Goal: Check status: Check status

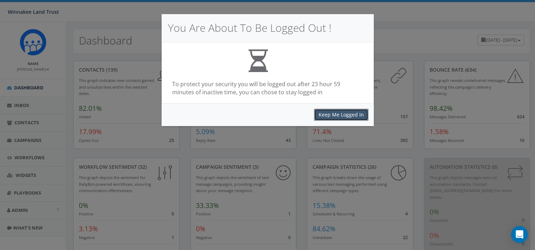
click at [353, 115] on button "Keep Me Logged In" at bounding box center [341, 115] width 54 height 12
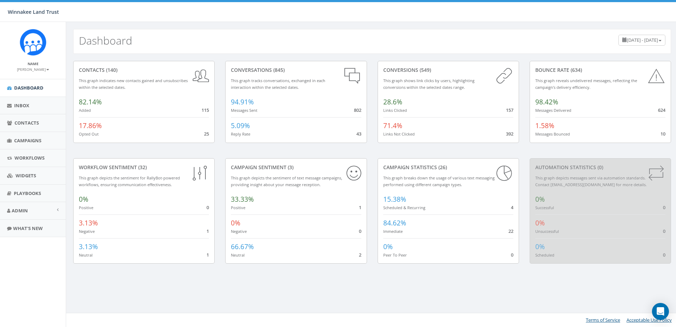
click at [267, 37] on span "[DATE] - [DATE]" at bounding box center [642, 40] width 31 height 6
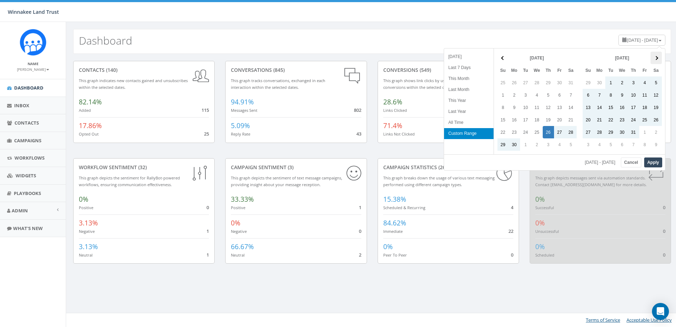
click at [267, 57] on th at bounding box center [655, 58] width 11 height 12
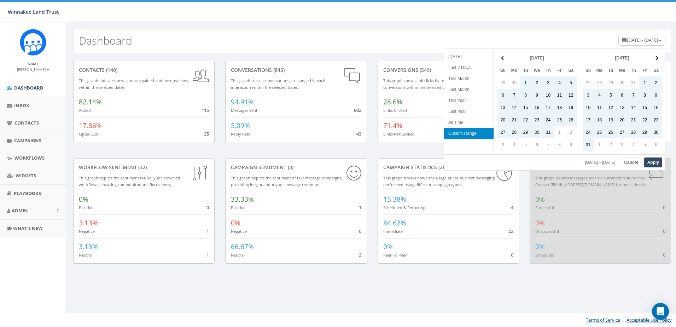
click at [267, 57] on th at bounding box center [655, 58] width 11 height 12
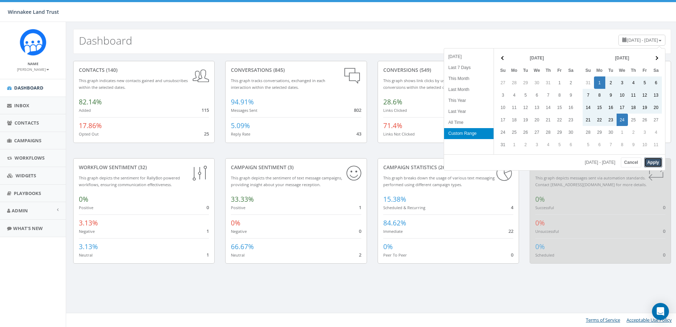
click at [267, 99] on button "Apply" at bounding box center [653, 162] width 18 height 10
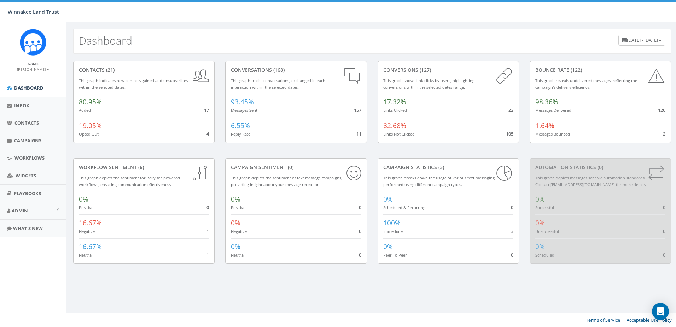
click at [267, 40] on span "[DATE] - [DATE]" at bounding box center [642, 40] width 31 height 6
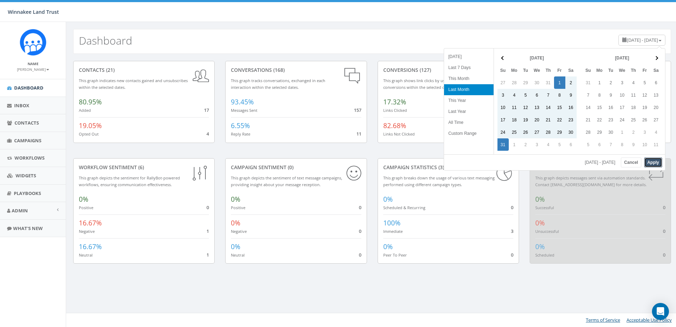
click at [267, 99] on button "Apply" at bounding box center [653, 162] width 18 height 10
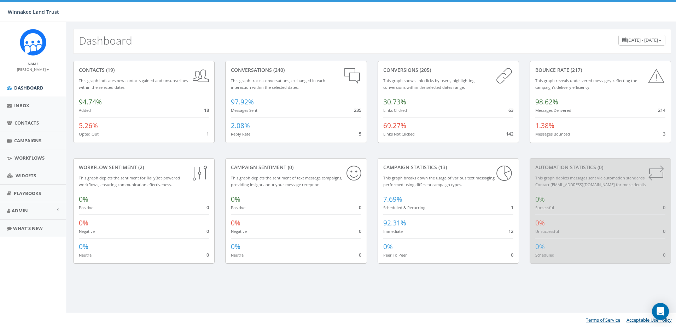
click at [267, 39] on div "[DATE] - [DATE]" at bounding box center [641, 40] width 47 height 11
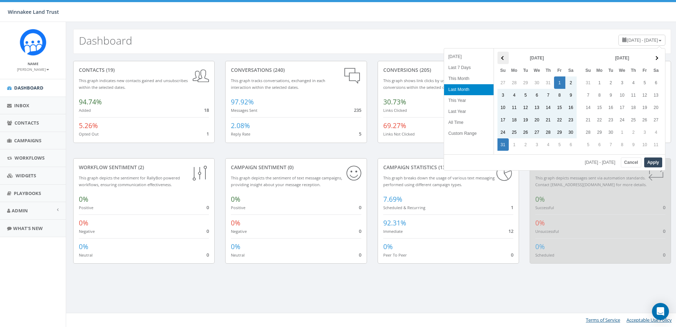
click at [267, 59] on span at bounding box center [503, 58] width 4 height 4
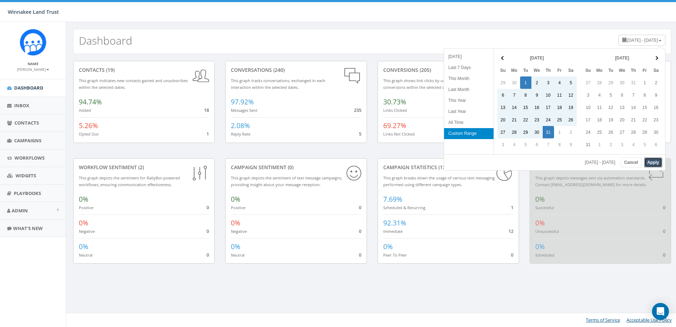
click at [267, 99] on button "Apply" at bounding box center [653, 162] width 18 height 10
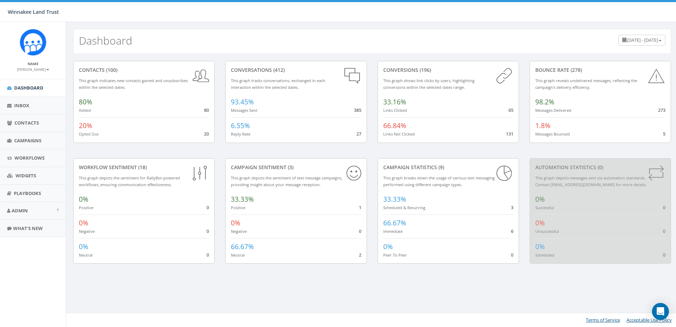
click at [267, 42] on span "[DATE] - [DATE]" at bounding box center [642, 40] width 31 height 6
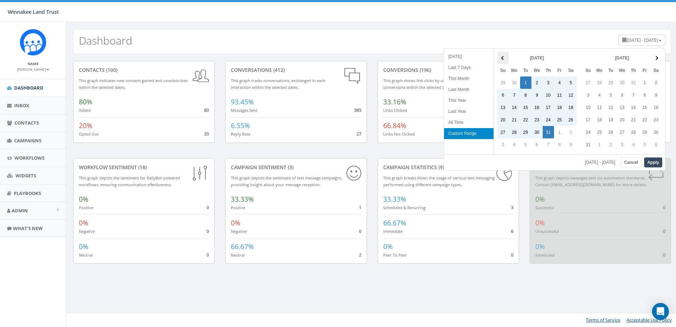
click at [267, 57] on th at bounding box center [502, 58] width 11 height 12
click at [267, 99] on button "Apply" at bounding box center [653, 162] width 18 height 10
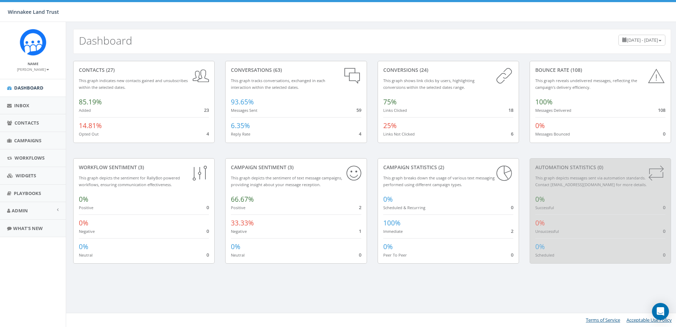
click at [267, 42] on span "[DATE] - [DATE]" at bounding box center [642, 40] width 31 height 6
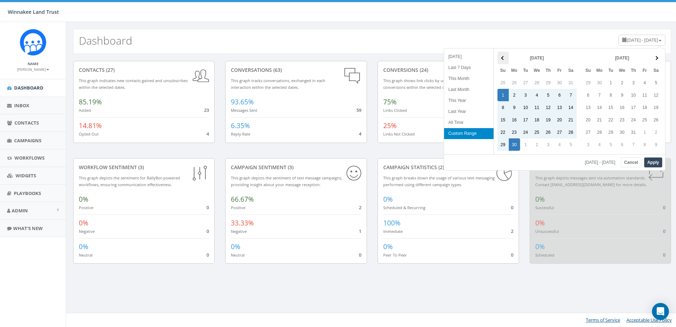
click at [267, 59] on span at bounding box center [503, 58] width 4 height 4
click at [267, 99] on button "Apply" at bounding box center [653, 162] width 18 height 10
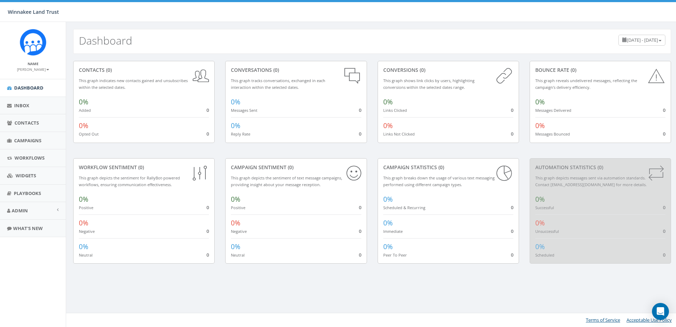
click at [267, 44] on div "[DATE] - [DATE]" at bounding box center [641, 40] width 47 height 11
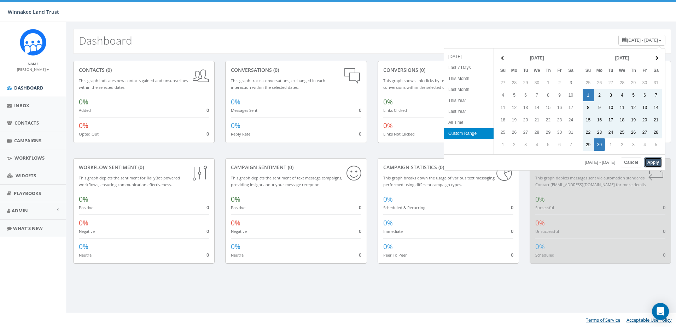
click at [267, 99] on button "Apply" at bounding box center [653, 162] width 18 height 10
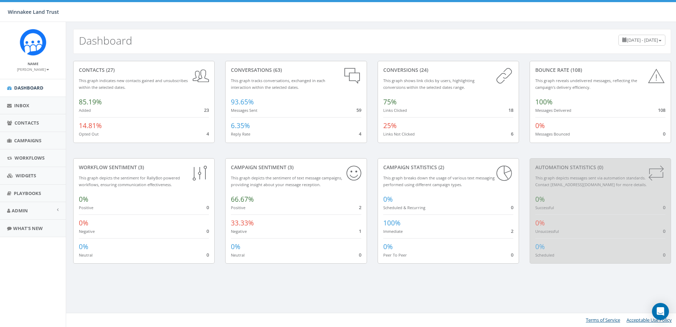
click at [267, 42] on span "[DATE] - [DATE]" at bounding box center [642, 40] width 31 height 6
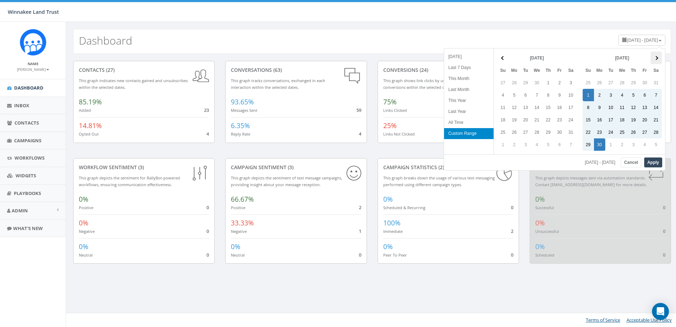
click at [267, 58] on span at bounding box center [656, 58] width 4 height 4
click at [267, 99] on button "Apply" at bounding box center [653, 162] width 18 height 10
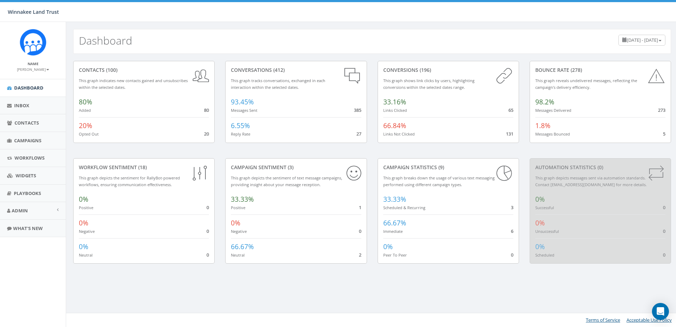
click at [267, 39] on span "[DATE] - [DATE]" at bounding box center [642, 40] width 31 height 6
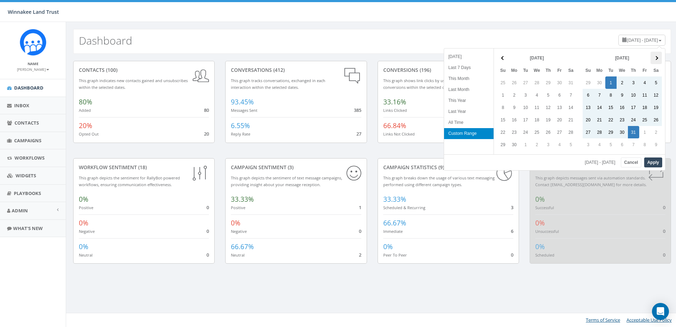
click at [267, 57] on th at bounding box center [655, 58] width 11 height 12
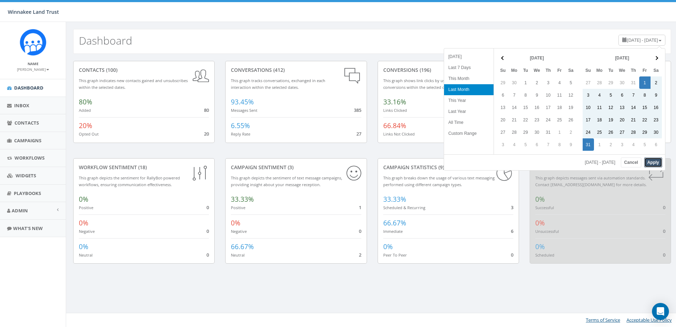
click at [267, 99] on button "Apply" at bounding box center [653, 162] width 18 height 10
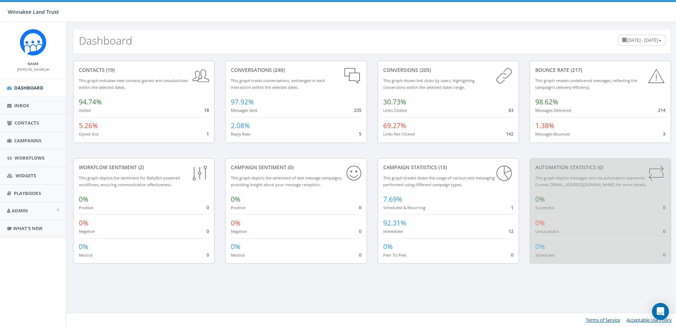
click at [267, 41] on span "[DATE] - [DATE]" at bounding box center [642, 40] width 31 height 6
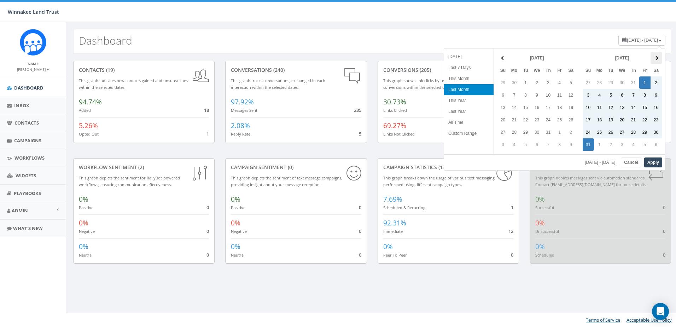
click at [267, 57] on span at bounding box center [656, 58] width 4 height 4
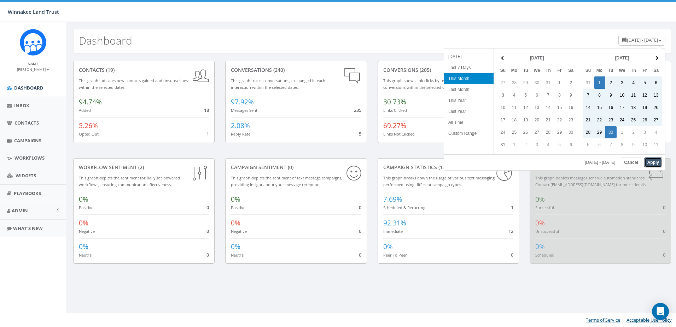
click at [267, 99] on button "Apply" at bounding box center [653, 162] width 18 height 10
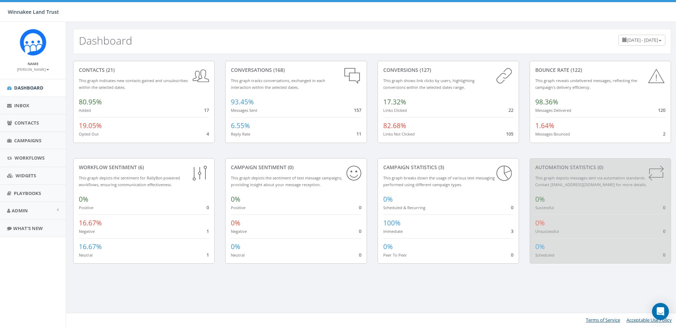
click at [267, 43] on span "[DATE] - [DATE]" at bounding box center [642, 40] width 31 height 6
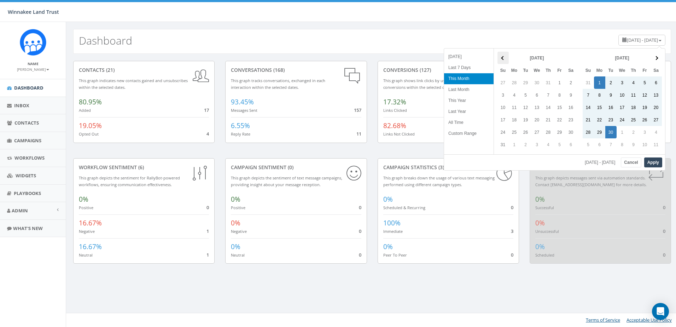
click at [267, 54] on th at bounding box center [502, 58] width 11 height 12
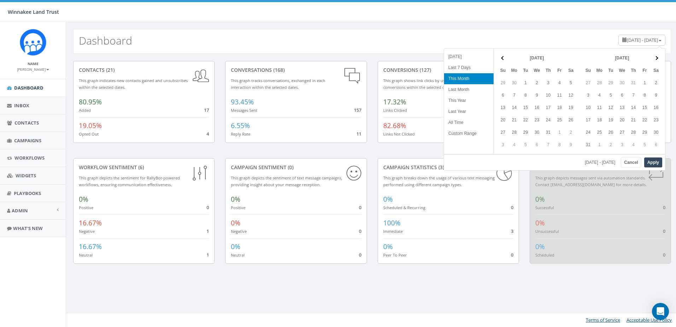
click at [267, 54] on th at bounding box center [502, 58] width 11 height 12
click at [267, 60] on th at bounding box center [655, 58] width 11 height 12
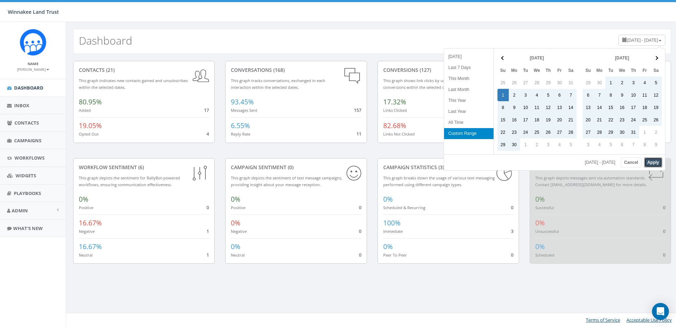
click at [267, 99] on button "Apply" at bounding box center [653, 162] width 18 height 10
